Goal: Task Accomplishment & Management: Use online tool/utility

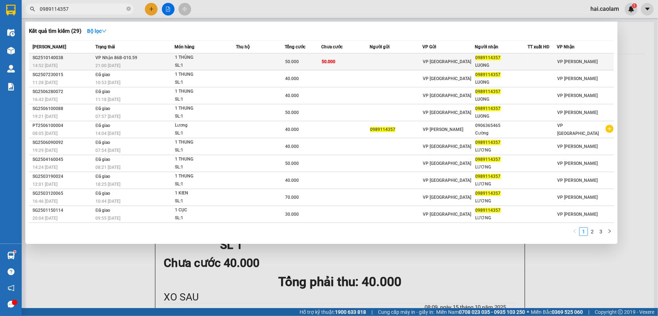
type input "0989114357"
click at [388, 58] on td at bounding box center [396, 61] width 53 height 17
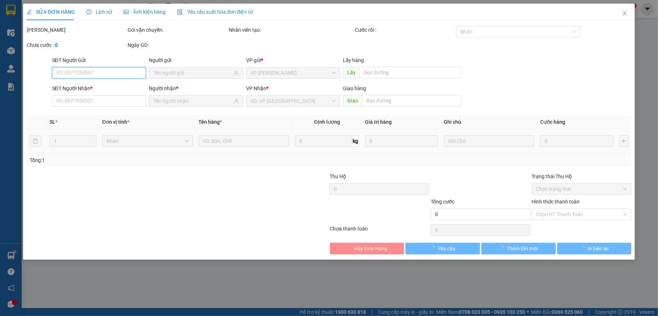
type input "0989114357"
type input "LUONG"
type input "50.000"
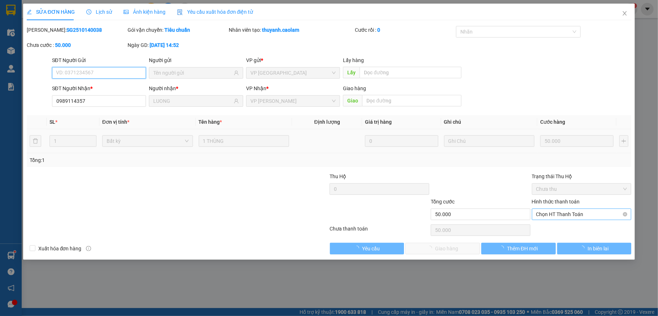
click at [567, 215] on span "Chọn HT Thanh Toán" at bounding box center [581, 214] width 91 height 11
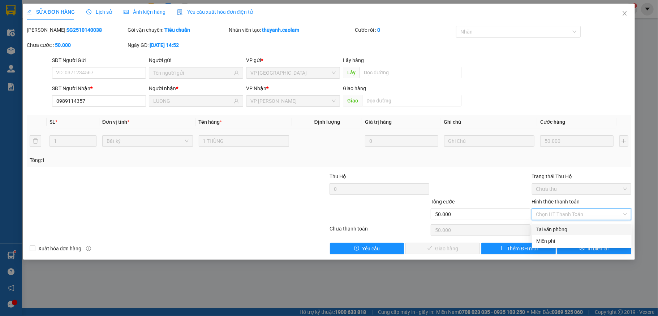
click at [553, 228] on div "Tại văn phòng" at bounding box center [581, 230] width 91 height 8
type input "0"
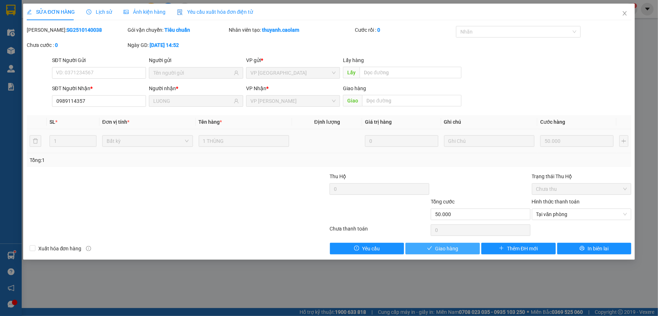
click at [449, 251] on span "Giao hàng" at bounding box center [446, 249] width 23 height 8
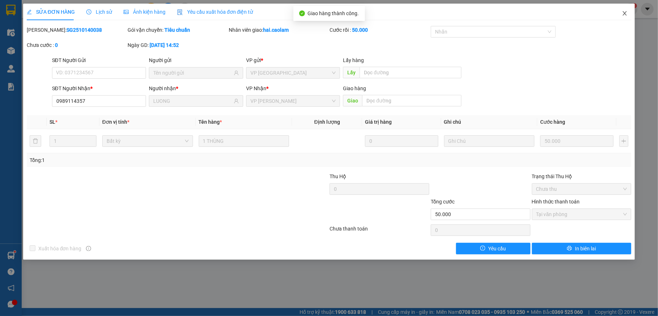
click at [626, 15] on icon "close" at bounding box center [625, 13] width 6 height 6
